Goal: Task Accomplishment & Management: Complete application form

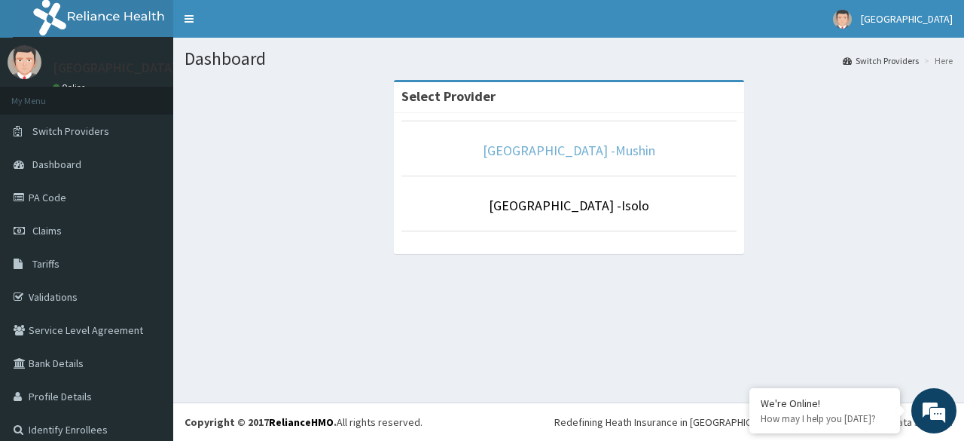
click at [583, 158] on link "[GEOGRAPHIC_DATA] -Mushin" at bounding box center [569, 150] width 173 height 17
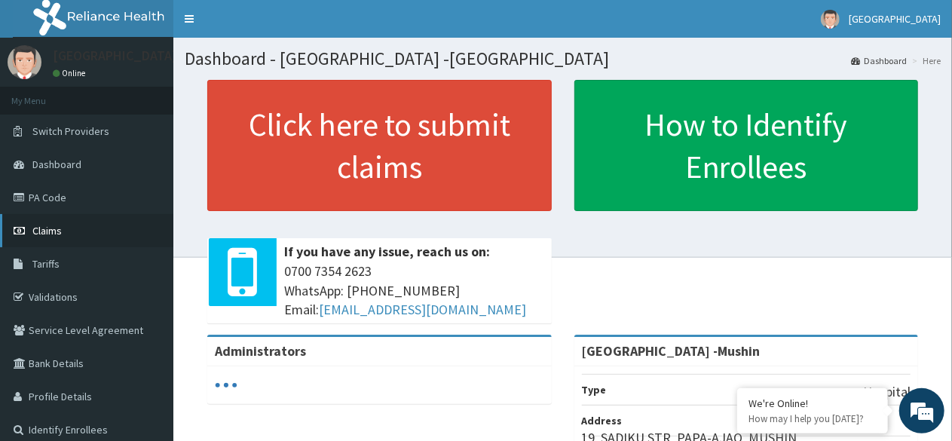
click at [56, 238] on link "Claims" at bounding box center [86, 230] width 173 height 33
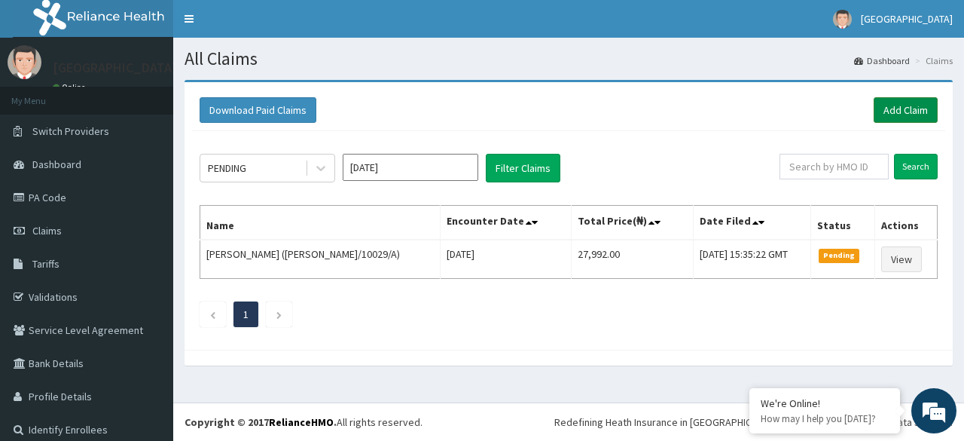
click at [900, 108] on link "Add Claim" at bounding box center [906, 110] width 64 height 26
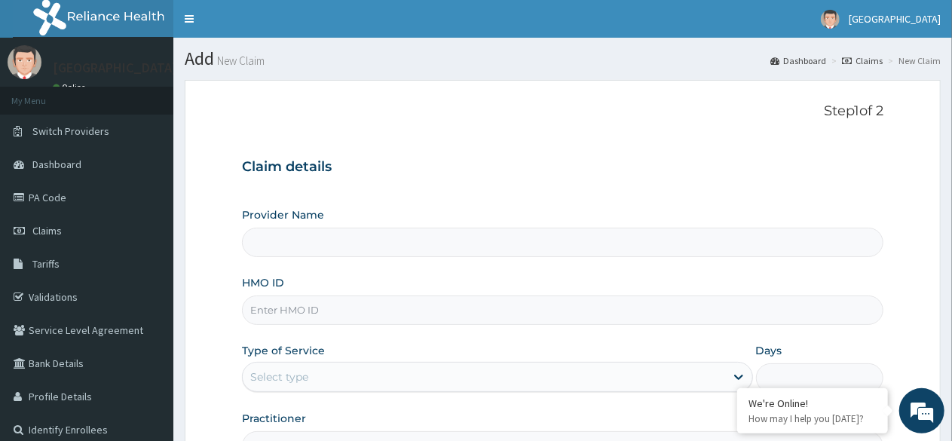
type input "[GEOGRAPHIC_DATA] -Mushin"
click at [304, 316] on input "HMO ID" at bounding box center [562, 309] width 641 height 29
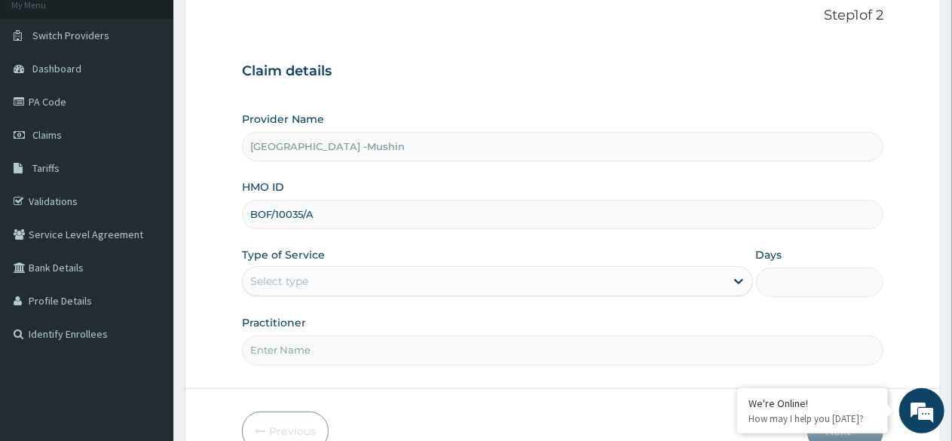
scroll to position [175, 0]
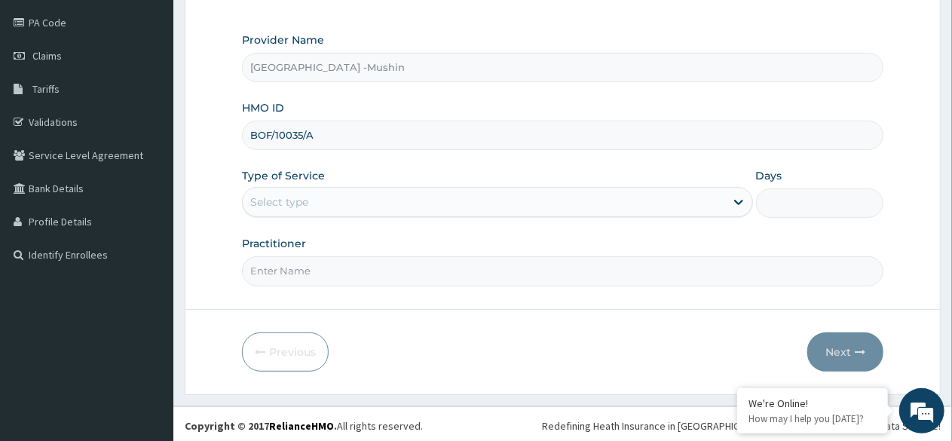
type input "BOF/10035/A"
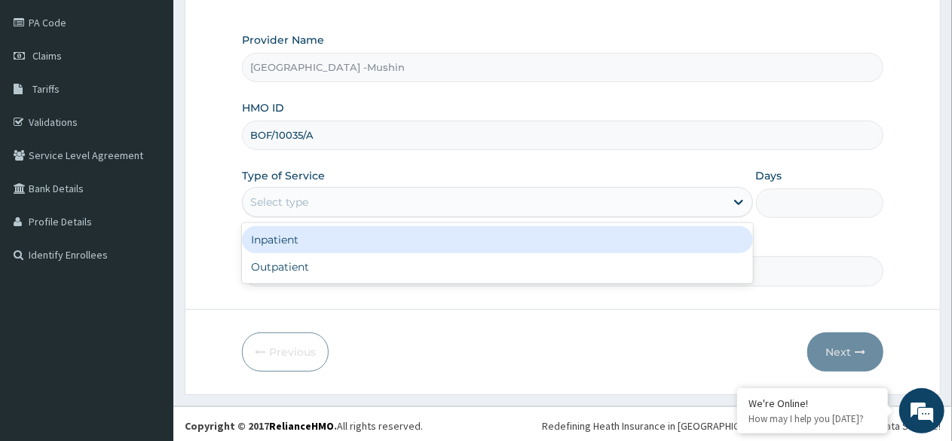
click at [314, 272] on div "Outpatient" at bounding box center [497, 266] width 510 height 27
type input "1"
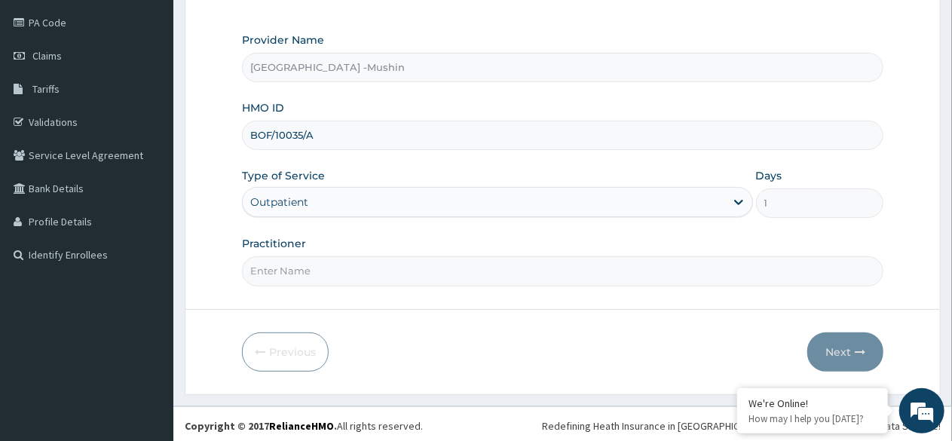
click at [324, 273] on input "Practitioner" at bounding box center [562, 270] width 641 height 29
type input "DR. IJOMA"
click at [841, 349] on button "Next" at bounding box center [845, 351] width 76 height 39
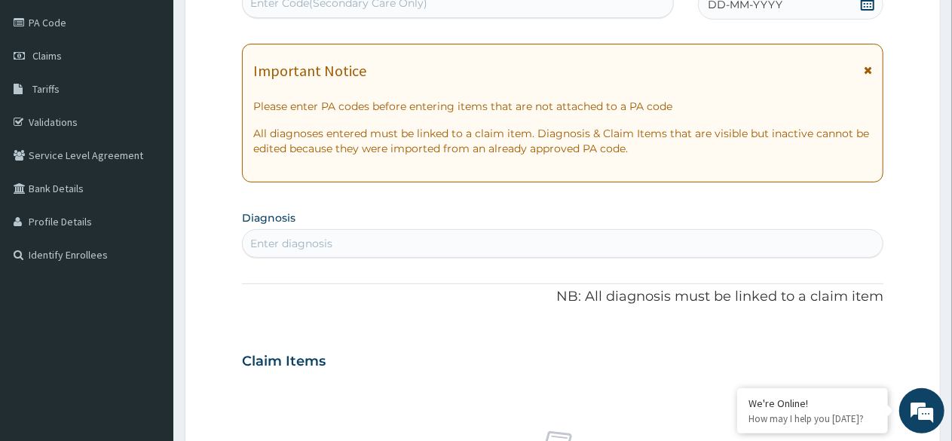
click at [863, 15] on div "DD-MM-YYYY" at bounding box center [790, 4] width 185 height 30
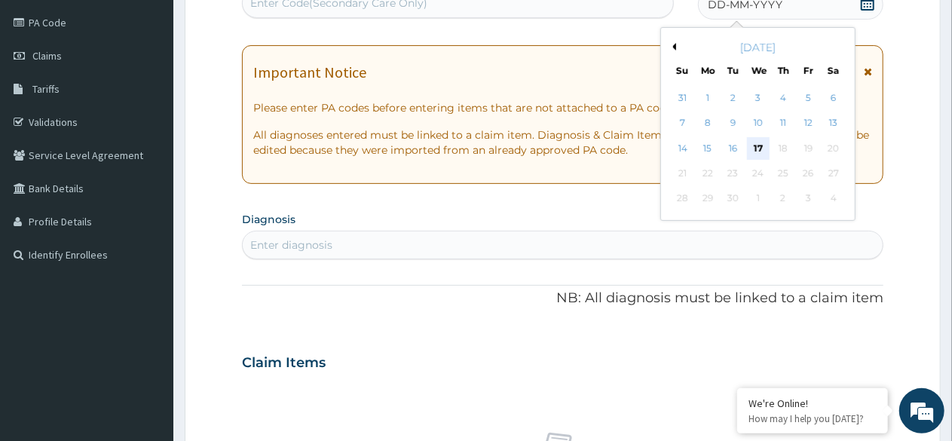
click at [753, 151] on div "17" at bounding box center [758, 148] width 23 height 23
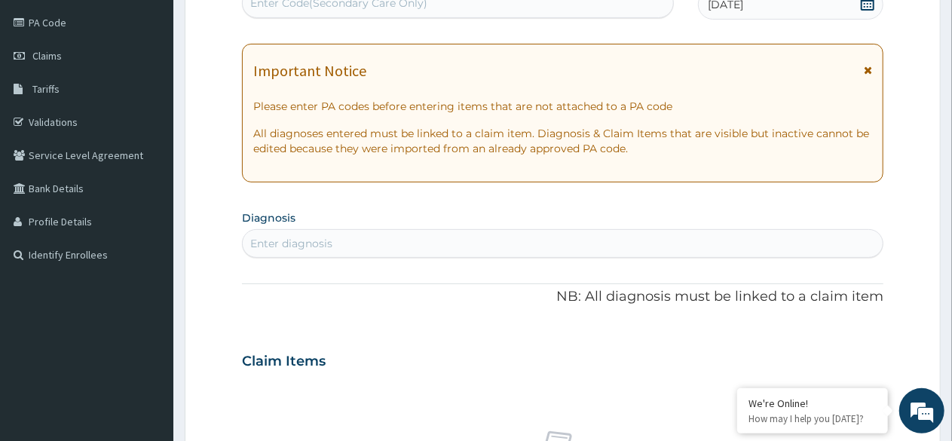
click at [380, 245] on div "Enter diagnosis" at bounding box center [563, 243] width 640 height 24
type input "URINE"
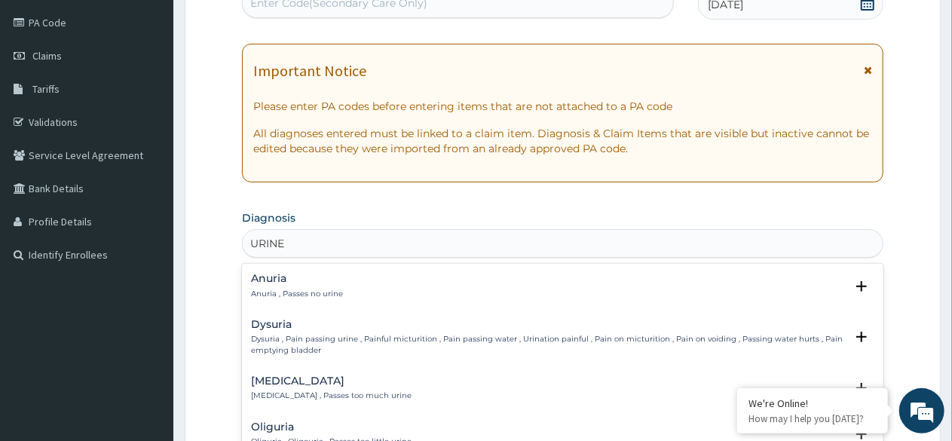
click at [267, 342] on p "Dysuria , Pain passing urine , Painful micturition , Pain passing water , Urina…" at bounding box center [548, 345] width 594 height 22
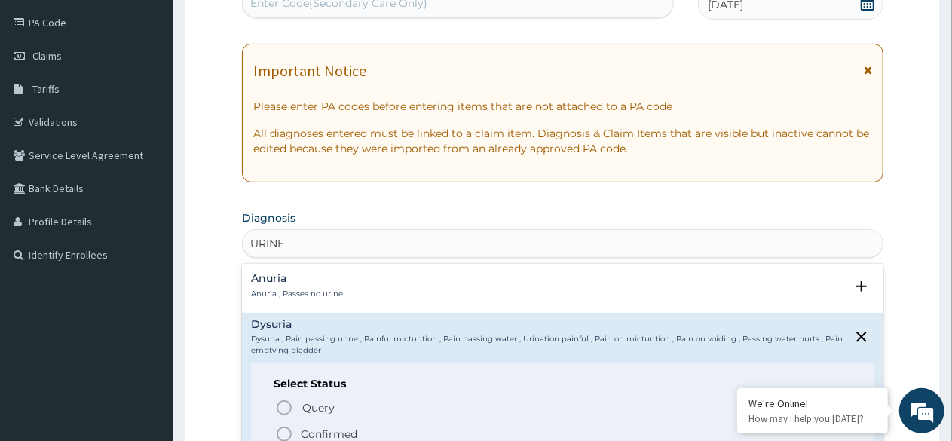
click at [280, 433] on icon "status option filled" at bounding box center [284, 434] width 18 height 18
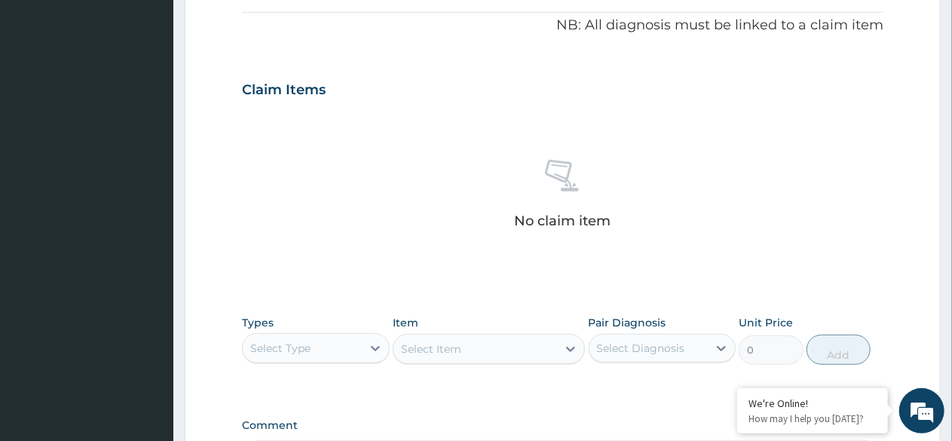
scroll to position [452, 0]
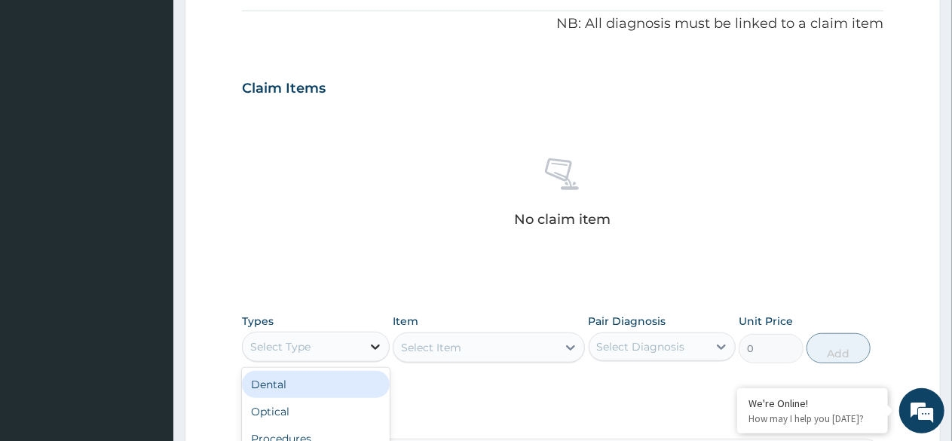
click at [380, 350] on icon at bounding box center [375, 346] width 15 height 15
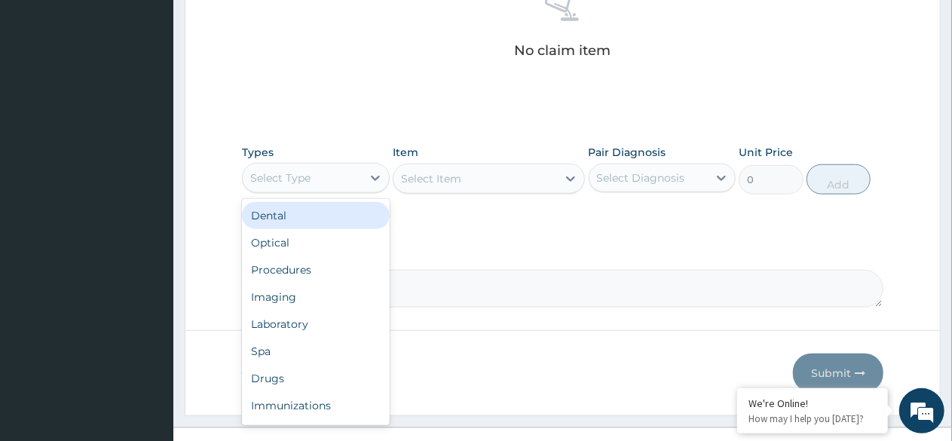
scroll to position [643, 0]
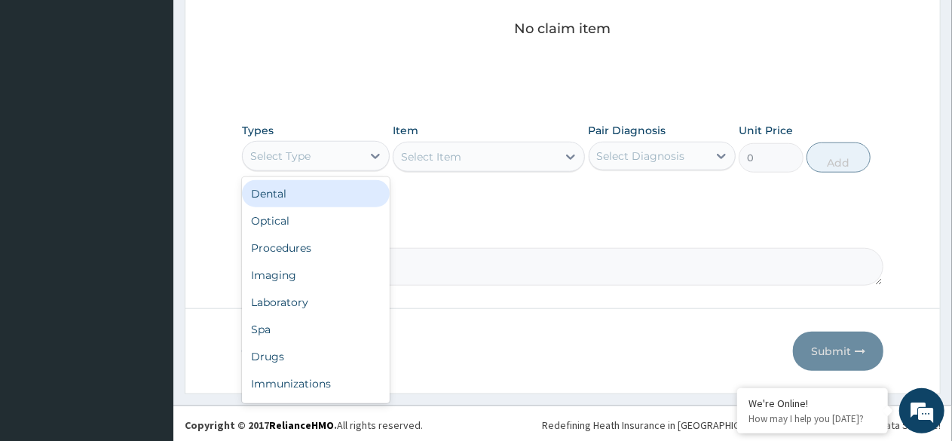
click at [300, 246] on div "Procedures" at bounding box center [316, 247] width 148 height 27
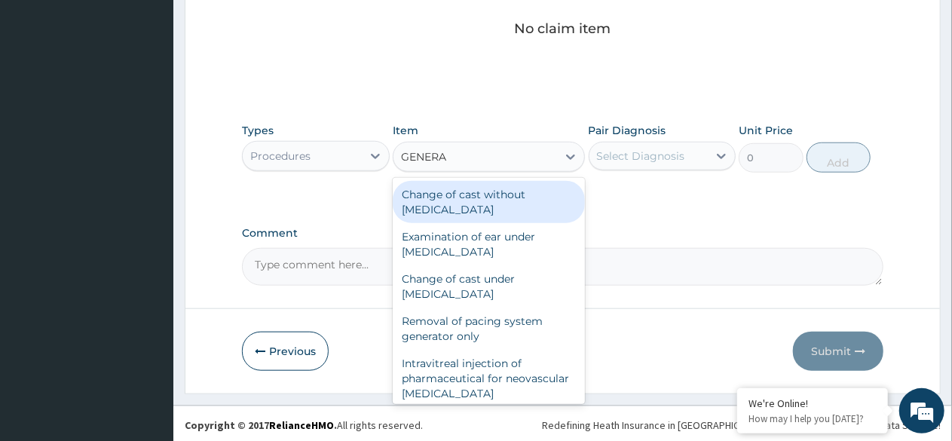
type input "GENERAL"
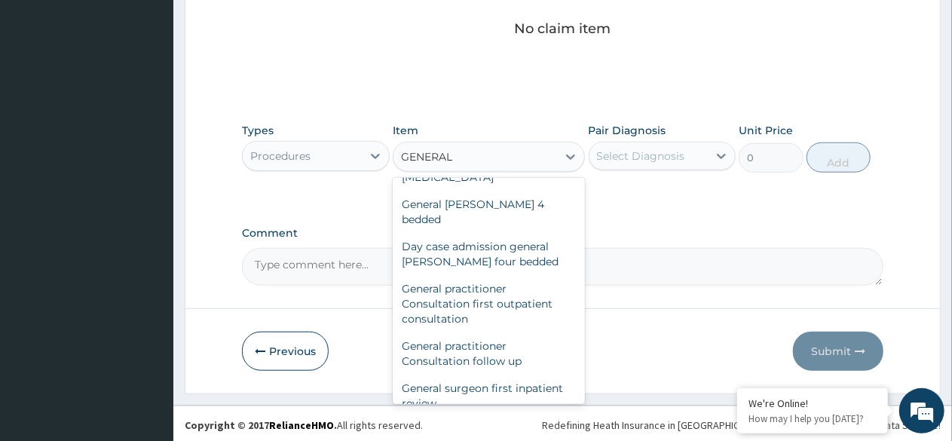
scroll to position [118, 0]
click at [466, 297] on div "General practitioner Consultation first outpatient consultation" at bounding box center [489, 302] width 192 height 57
type input "3000"
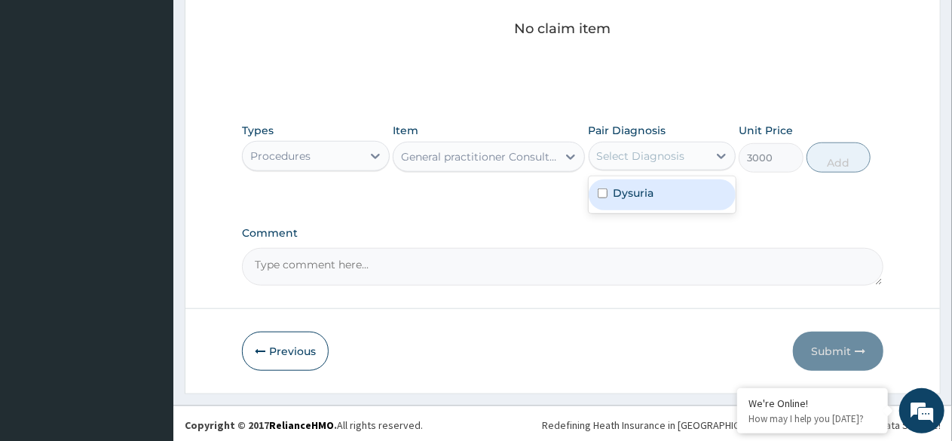
click at [643, 201] on div "Dysuria" at bounding box center [662, 194] width 148 height 31
checkbox input "true"
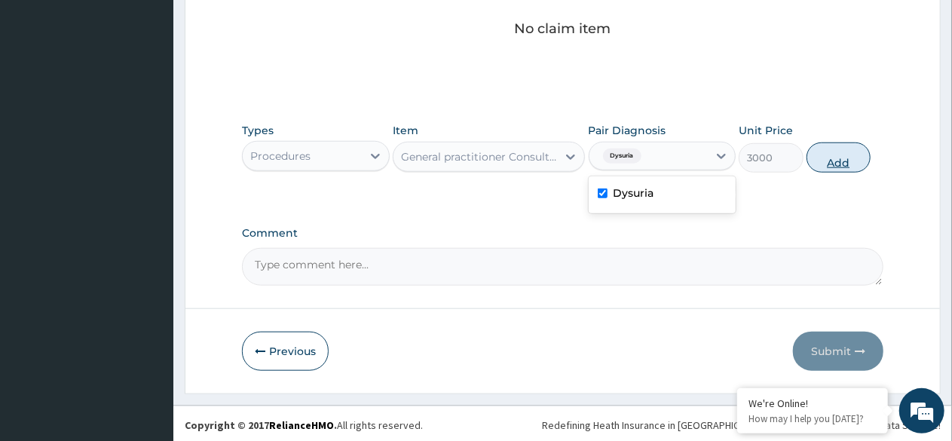
click at [846, 159] on button "Add" at bounding box center [838, 157] width 64 height 30
type input "0"
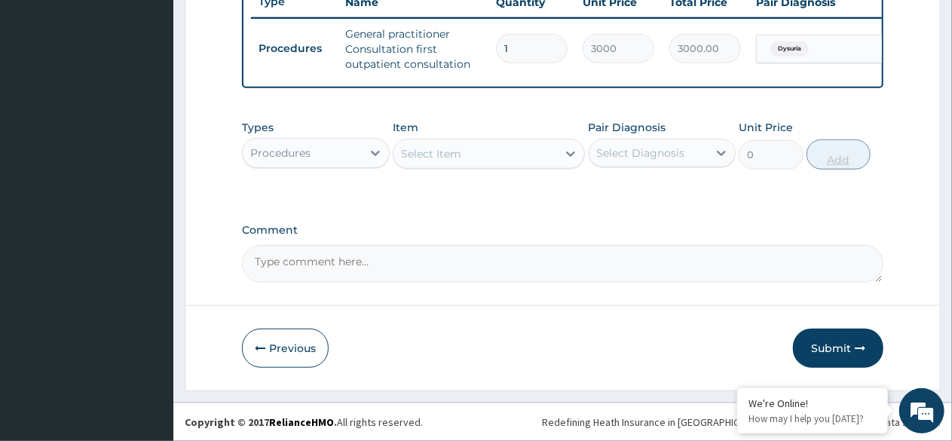
scroll to position [592, 0]
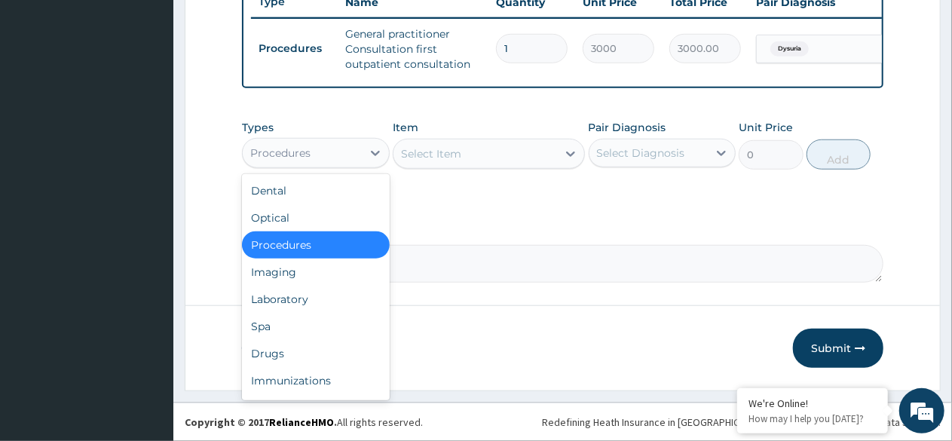
click at [299, 304] on div "Laboratory" at bounding box center [316, 299] width 148 height 27
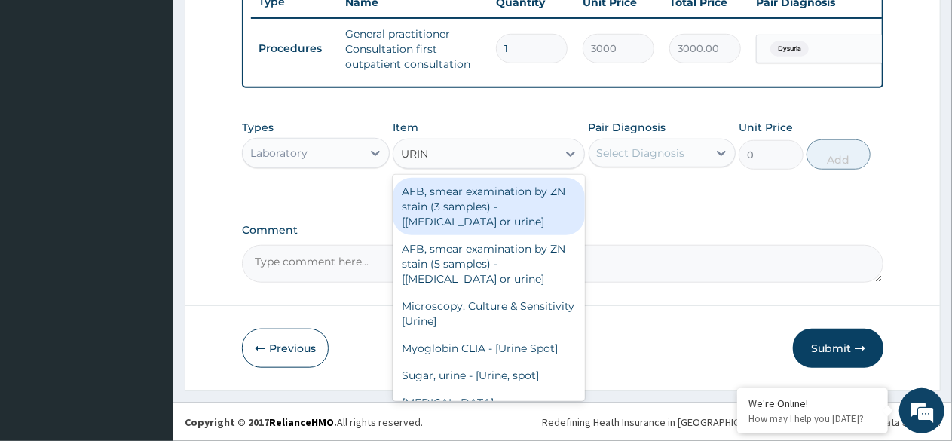
type input "URINE"
click at [473, 319] on div "Microscopy, Culture & Sensitivity [Urine]" at bounding box center [489, 313] width 192 height 42
type input "3500"
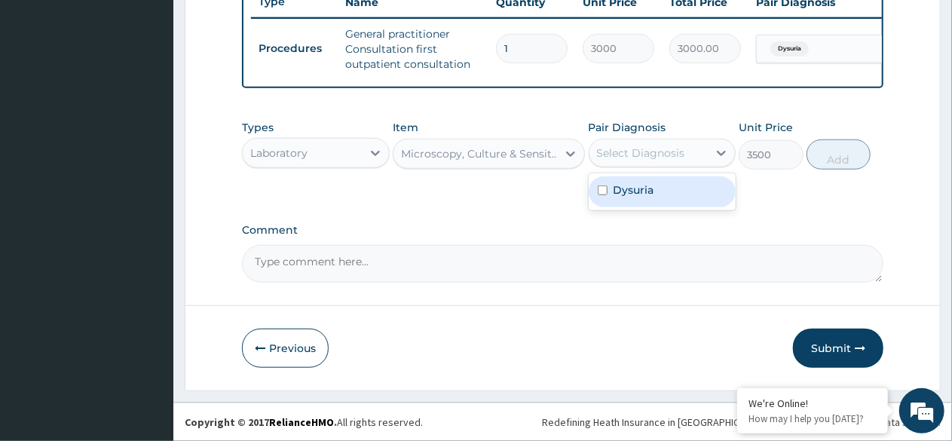
click at [654, 199] on div "Dysuria" at bounding box center [662, 191] width 148 height 31
checkbox input "true"
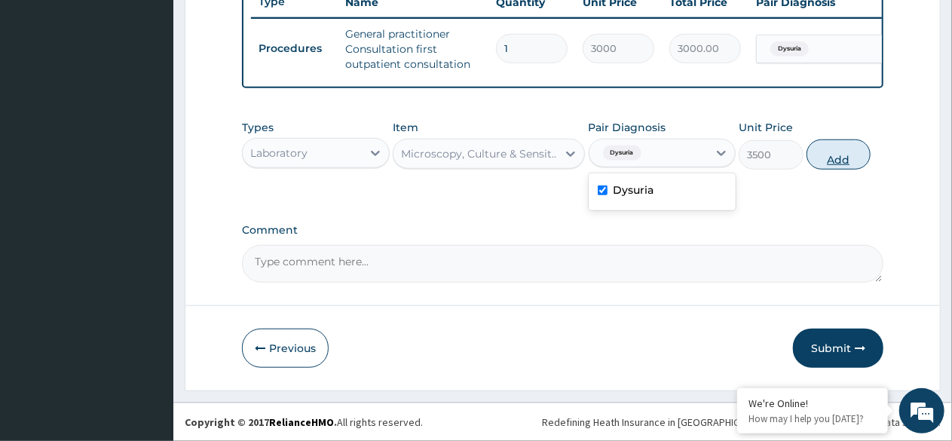
click at [840, 163] on button "Add" at bounding box center [838, 154] width 64 height 30
type input "0"
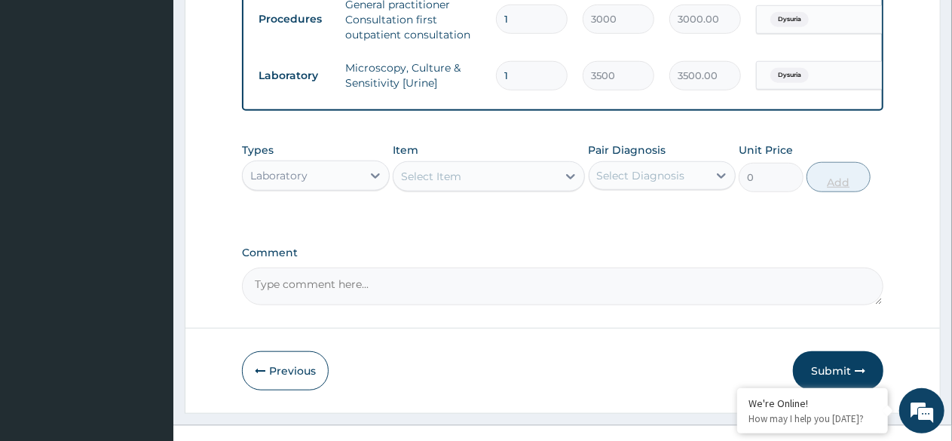
scroll to position [644, 0]
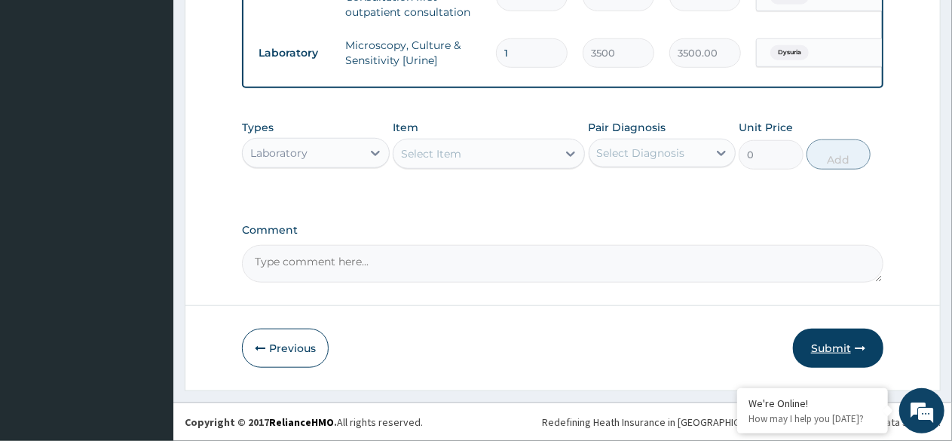
click at [829, 353] on button "Submit" at bounding box center [838, 347] width 90 height 39
